Goal: Information Seeking & Learning: Learn about a topic

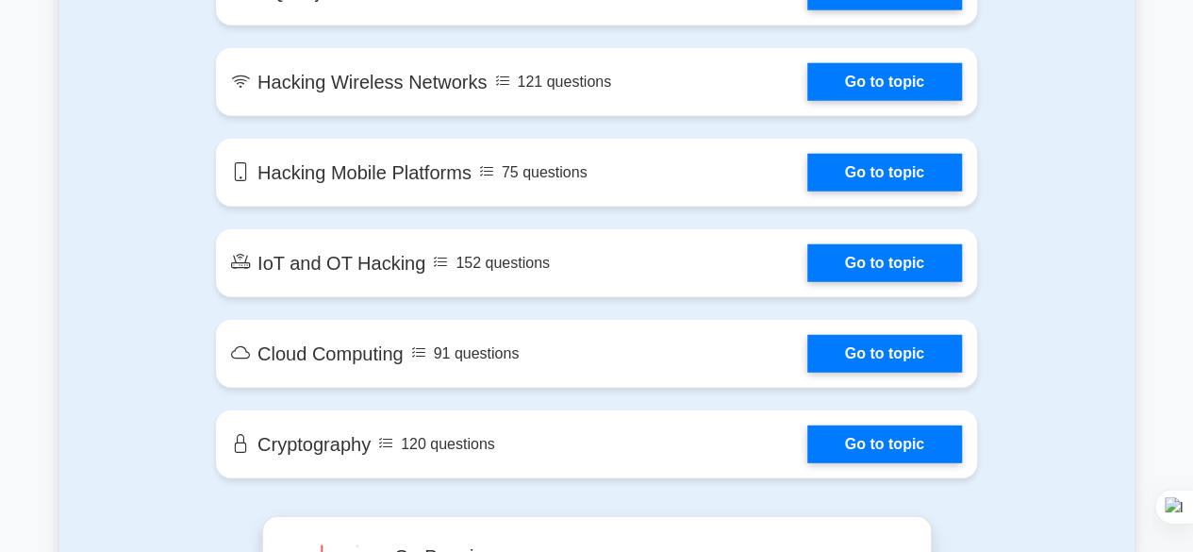
scroll to position [2399, 0]
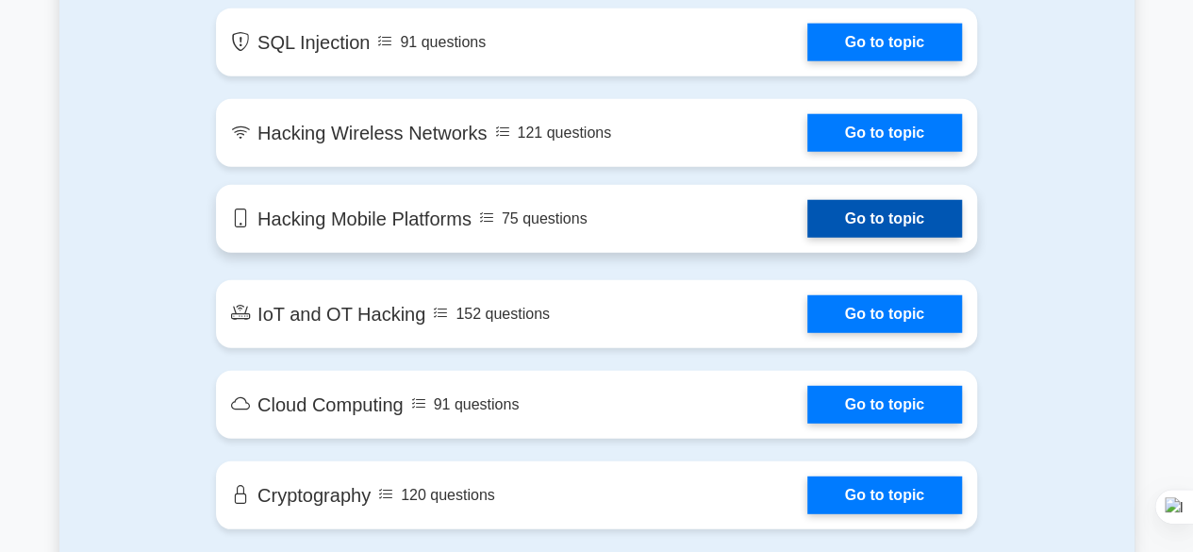
click at [858, 215] on link "Go to topic" at bounding box center [884, 219] width 155 height 38
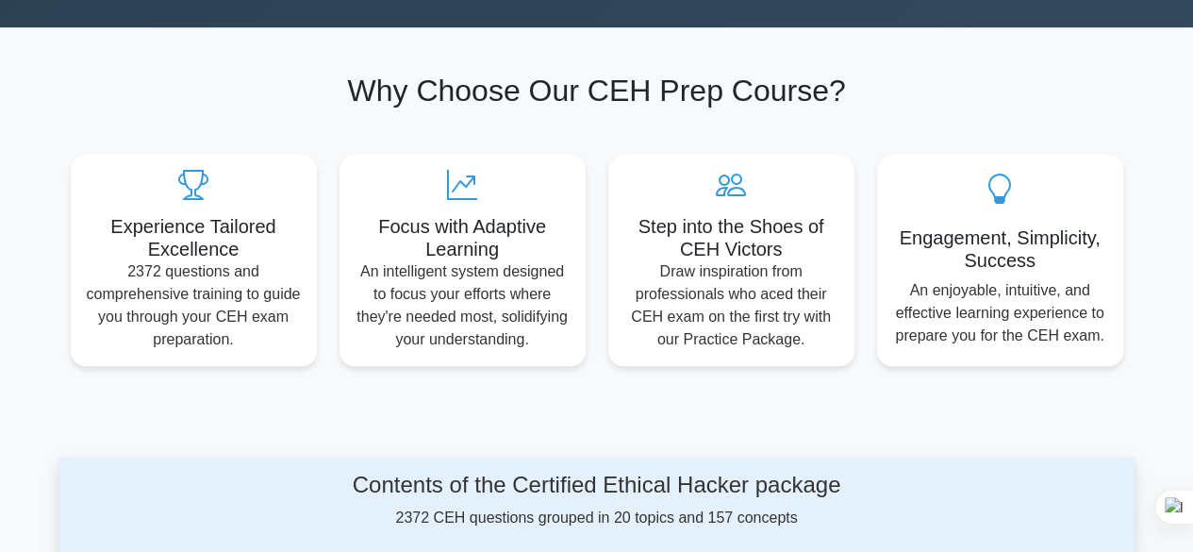
scroll to position [563, 0]
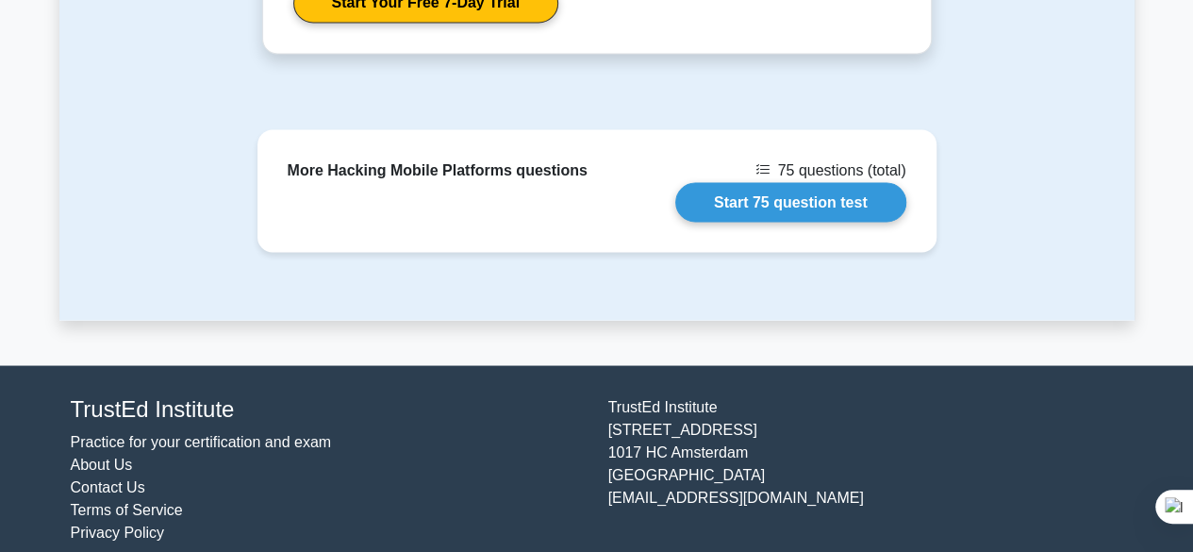
scroll to position [1532, 0]
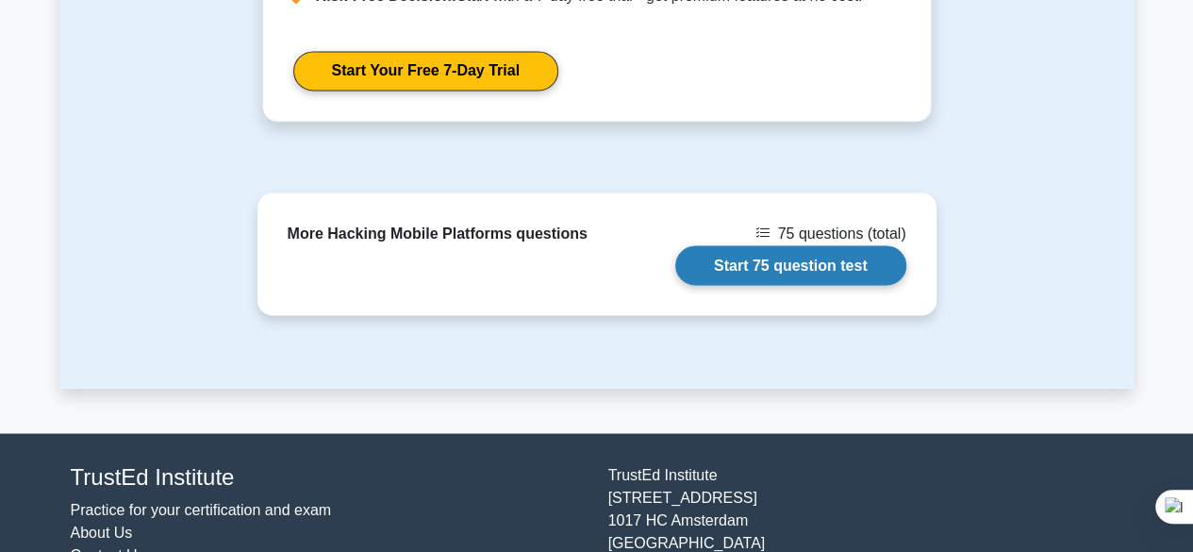
click at [776, 267] on link "Start 75 question test" at bounding box center [790, 265] width 231 height 40
